Goal: Task Accomplishment & Management: Use online tool/utility

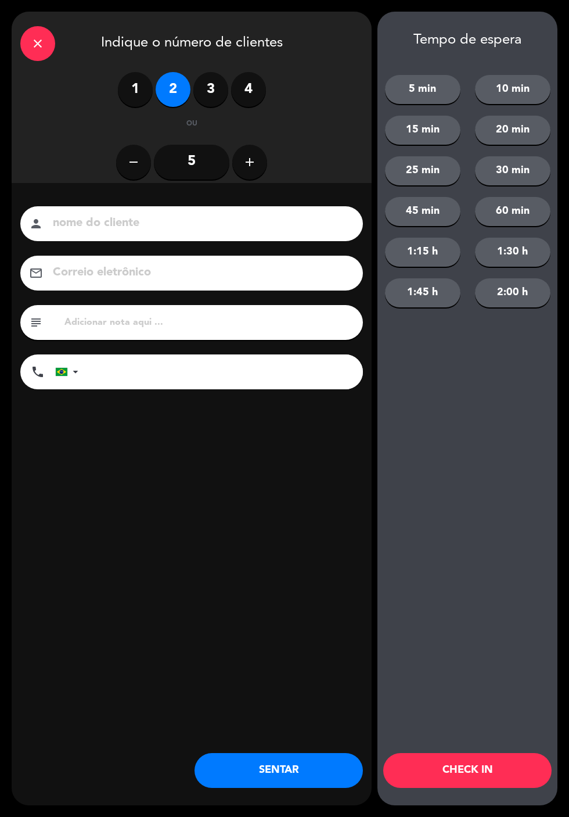
click at [224, 219] on input at bounding box center [200, 223] width 296 height 20
click at [315, 223] on input at bounding box center [200, 223] width 296 height 20
click at [264, 226] on input at bounding box center [200, 223] width 296 height 20
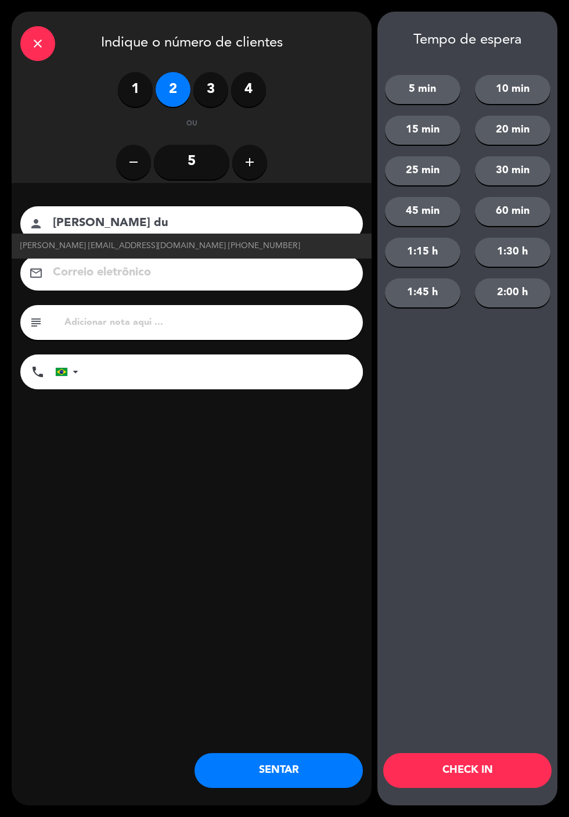
click at [245, 245] on span "[PERSON_NAME] [EMAIL_ADDRESS][DOMAIN_NAME] [PHONE_NUMBER]" at bounding box center [160, 245] width 280 height 13
type input "[PERSON_NAME]"
type input "[EMAIL_ADDRESS][DOMAIN_NAME]"
type input "[PHONE_NUMBER]"
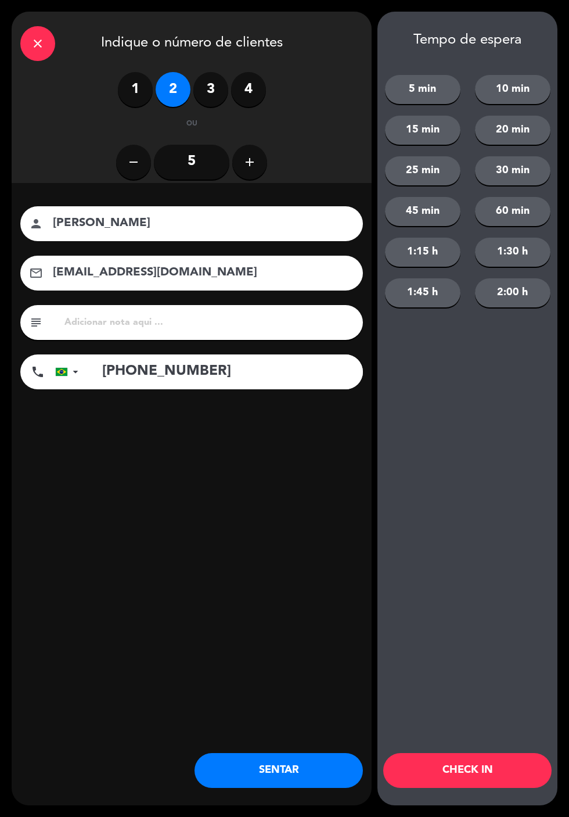
click at [297, 755] on button "SENTAR" at bounding box center [279, 770] width 168 height 35
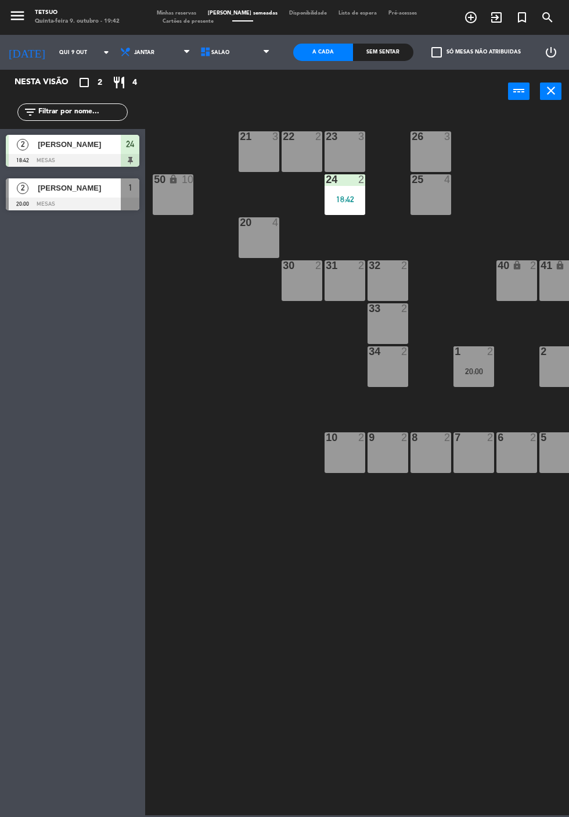
click at [0, 297] on div "Nesta visão crop_square 2 restaurant 4 filter_list 2 [PERSON_NAME] 18:42 MESAS …" at bounding box center [72, 443] width 145 height 747
